Goal: Check status

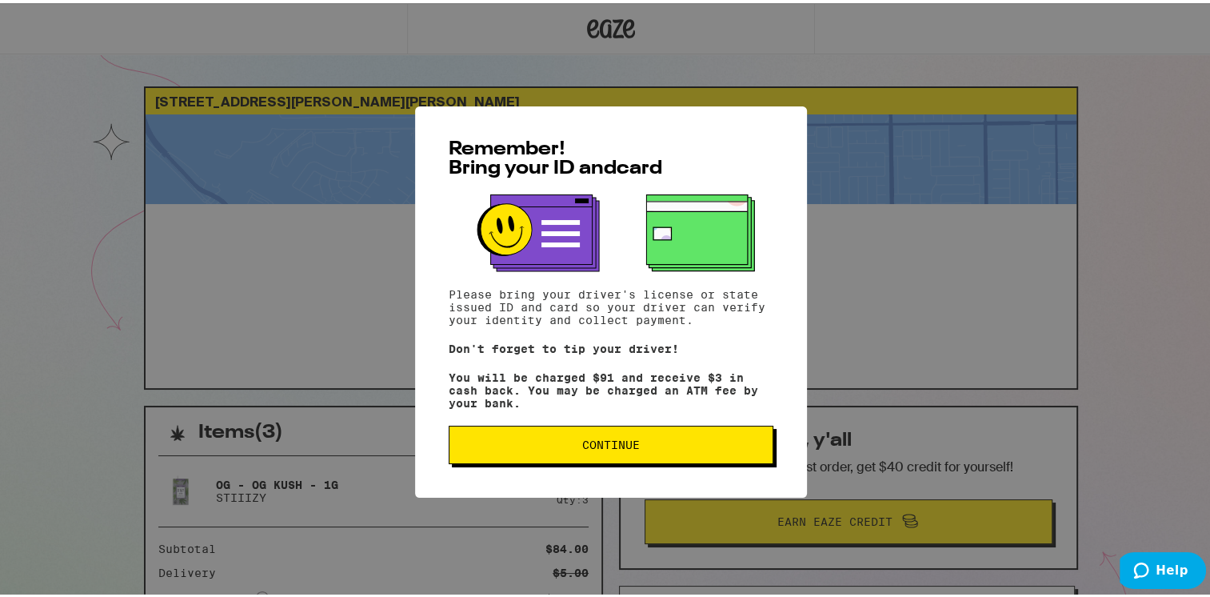
click at [574, 454] on button "Continue" at bounding box center [611, 441] width 325 height 38
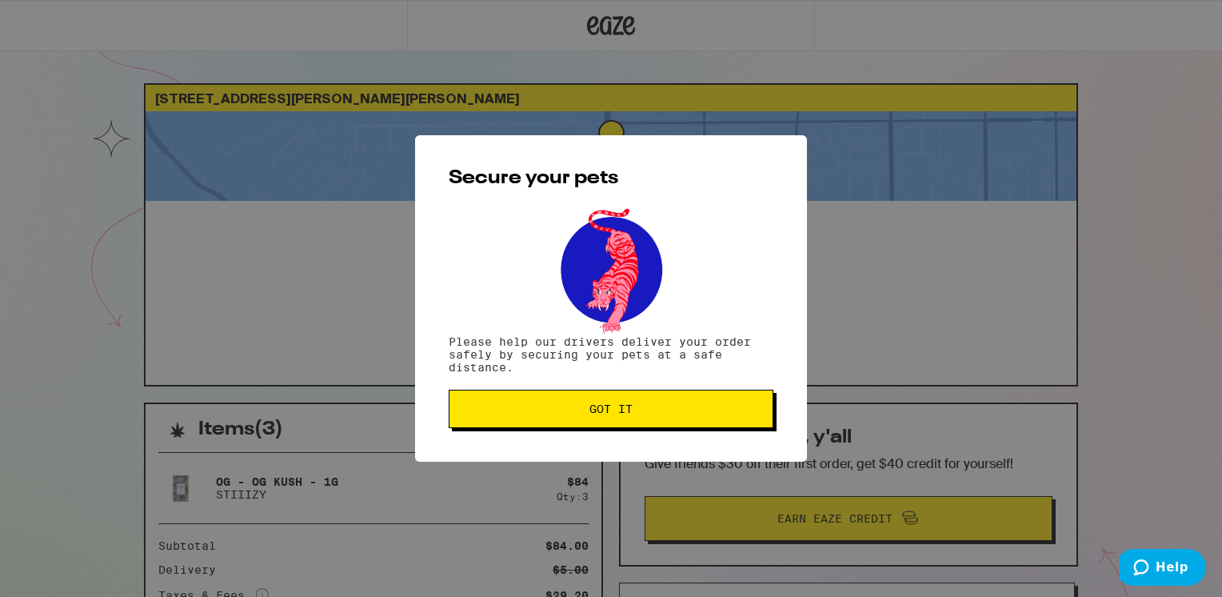
click at [583, 411] on span "Got it" at bounding box center [611, 408] width 298 height 11
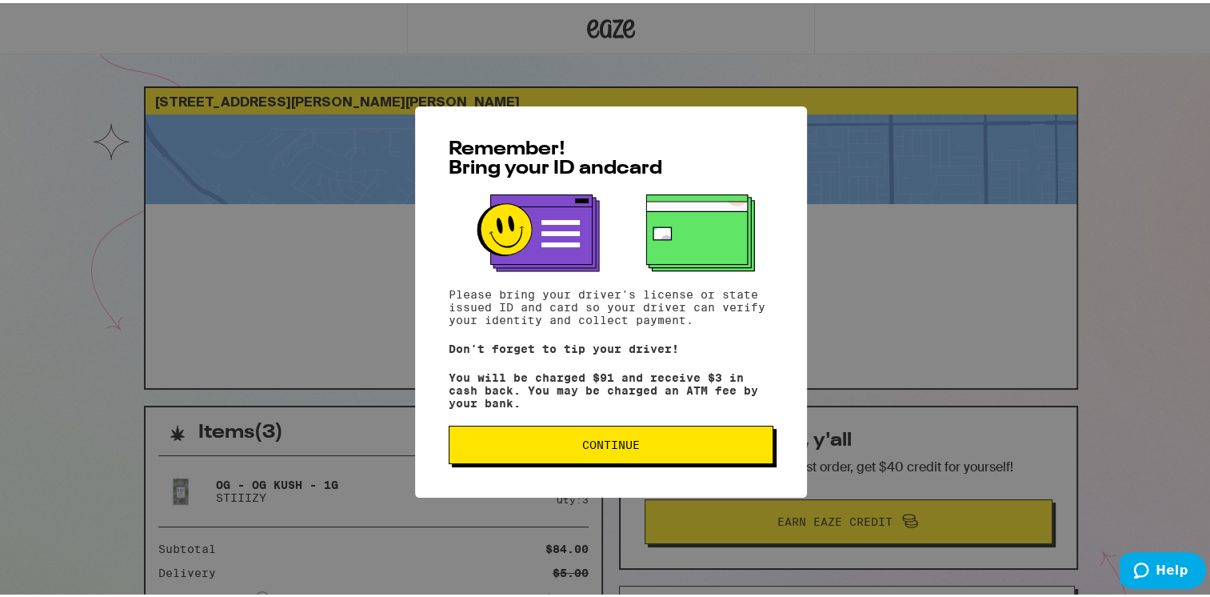
click at [554, 437] on button "Continue" at bounding box center [611, 441] width 325 height 38
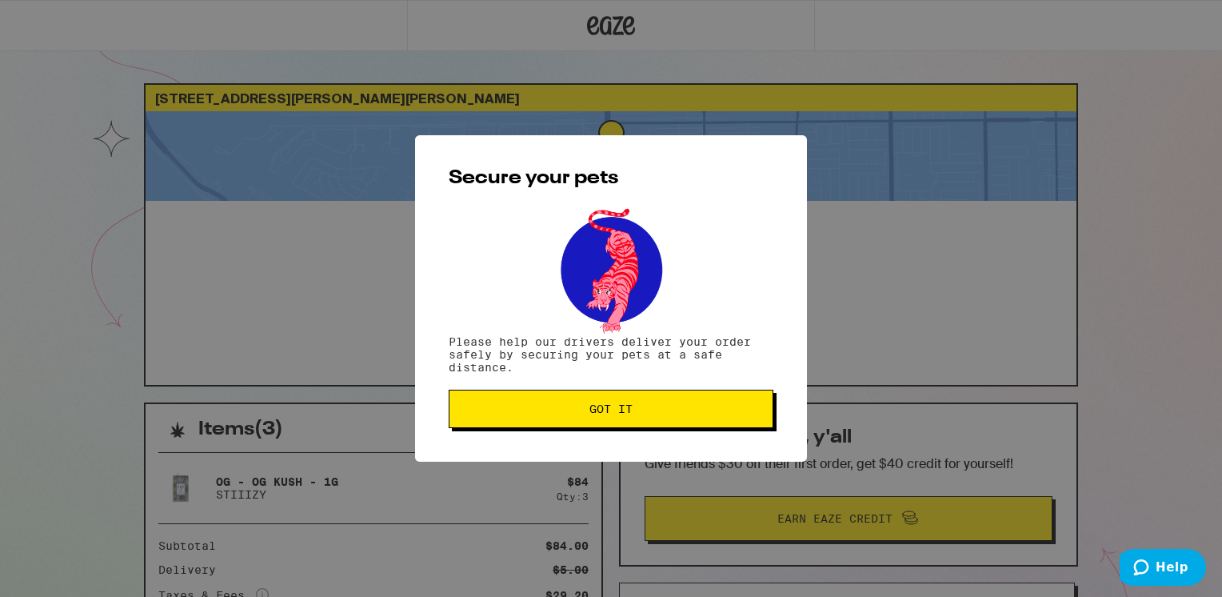
click at [553, 414] on span "Got it" at bounding box center [611, 408] width 298 height 11
